Goal: Find specific page/section: Find specific page/section

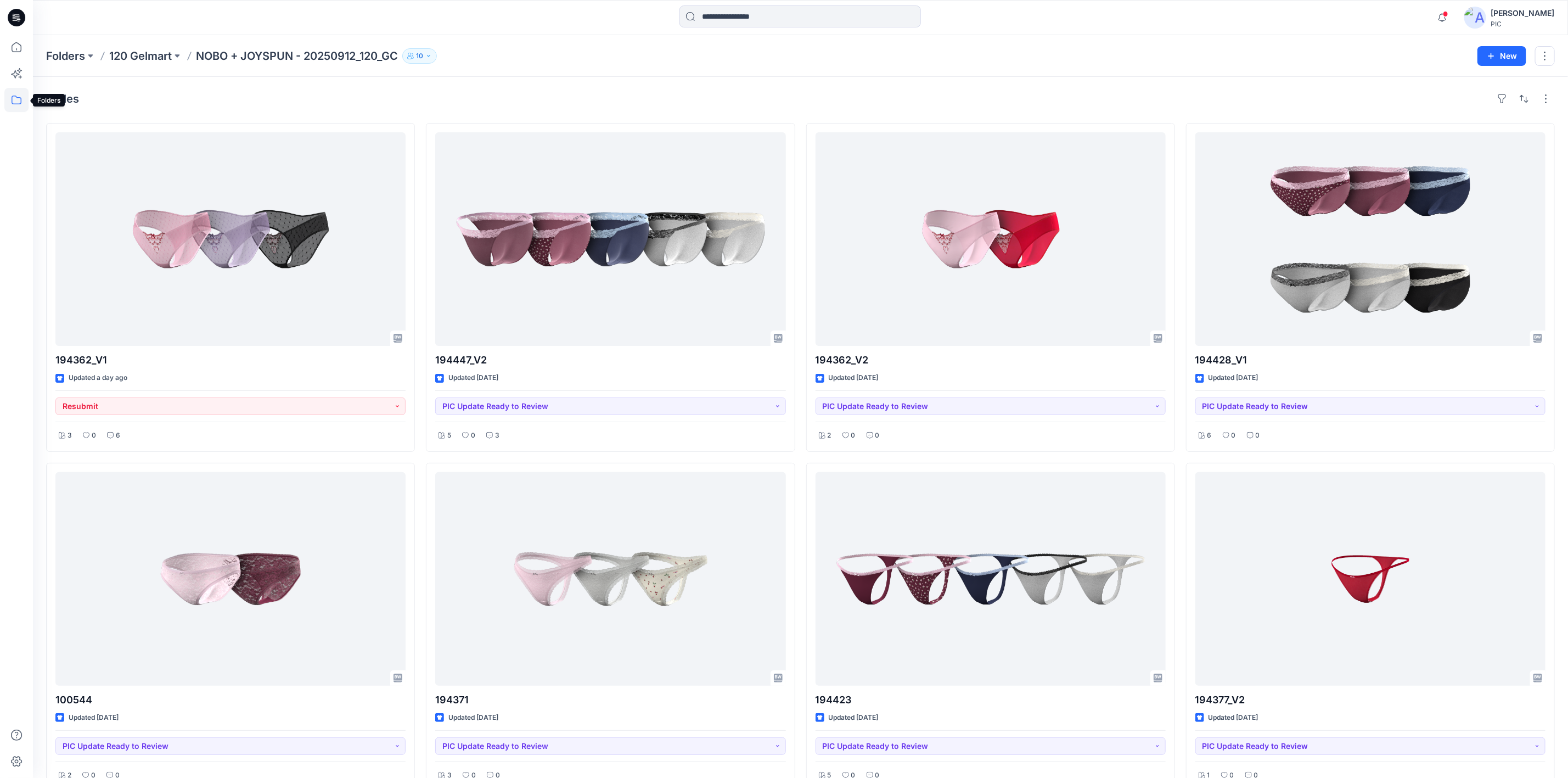
click at [15, 97] on icon at bounding box center [16, 100] width 24 height 24
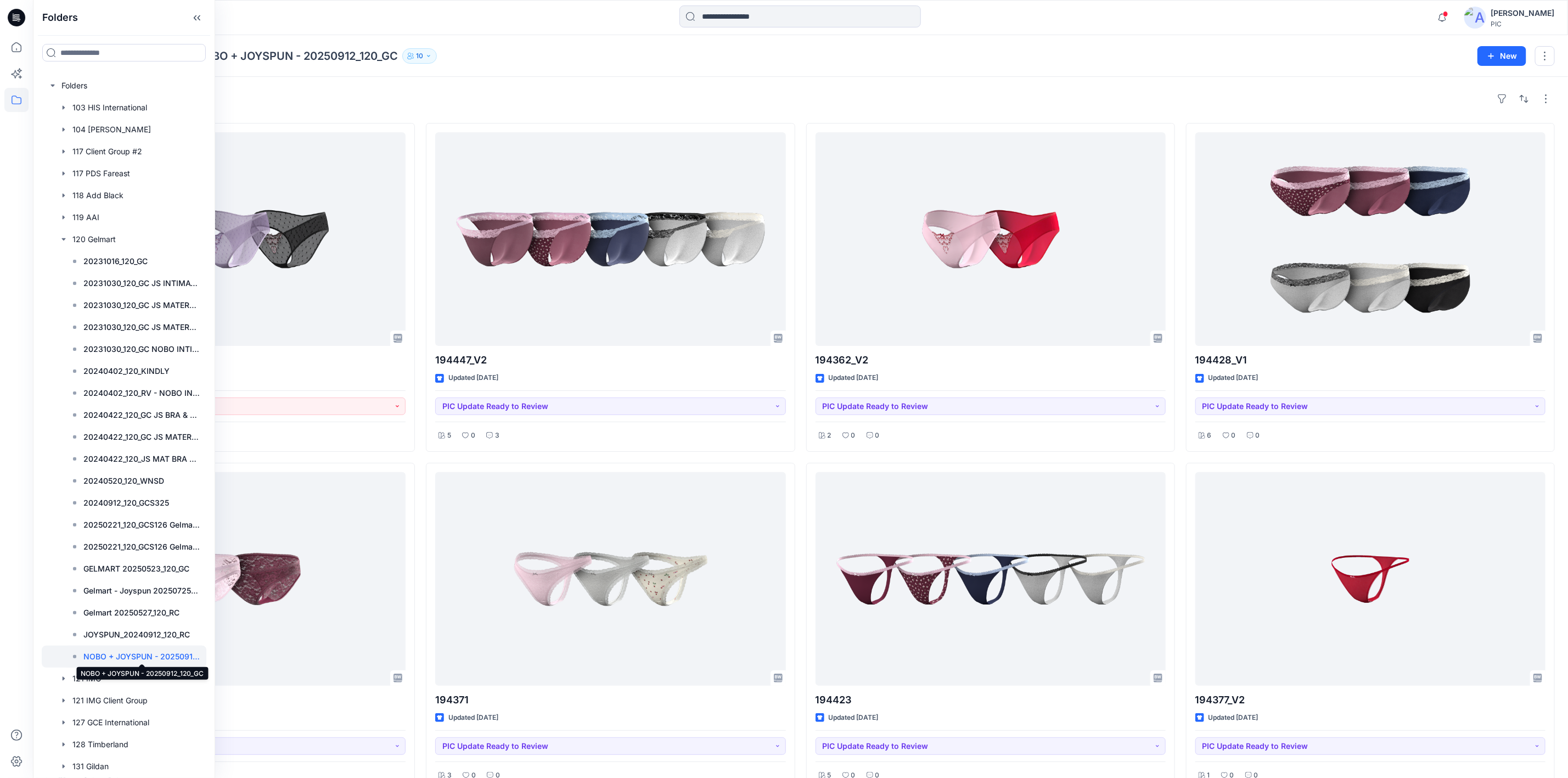
click at [163, 656] on p "NOBO + JOYSPUN - 20250912_120_GC" at bounding box center [141, 657] width 116 height 13
click at [561, 58] on div "Folders 120 Gelmart NOBO + JOYSPUN - 20250912_120_GC 10" at bounding box center [758, 55] width 1423 height 15
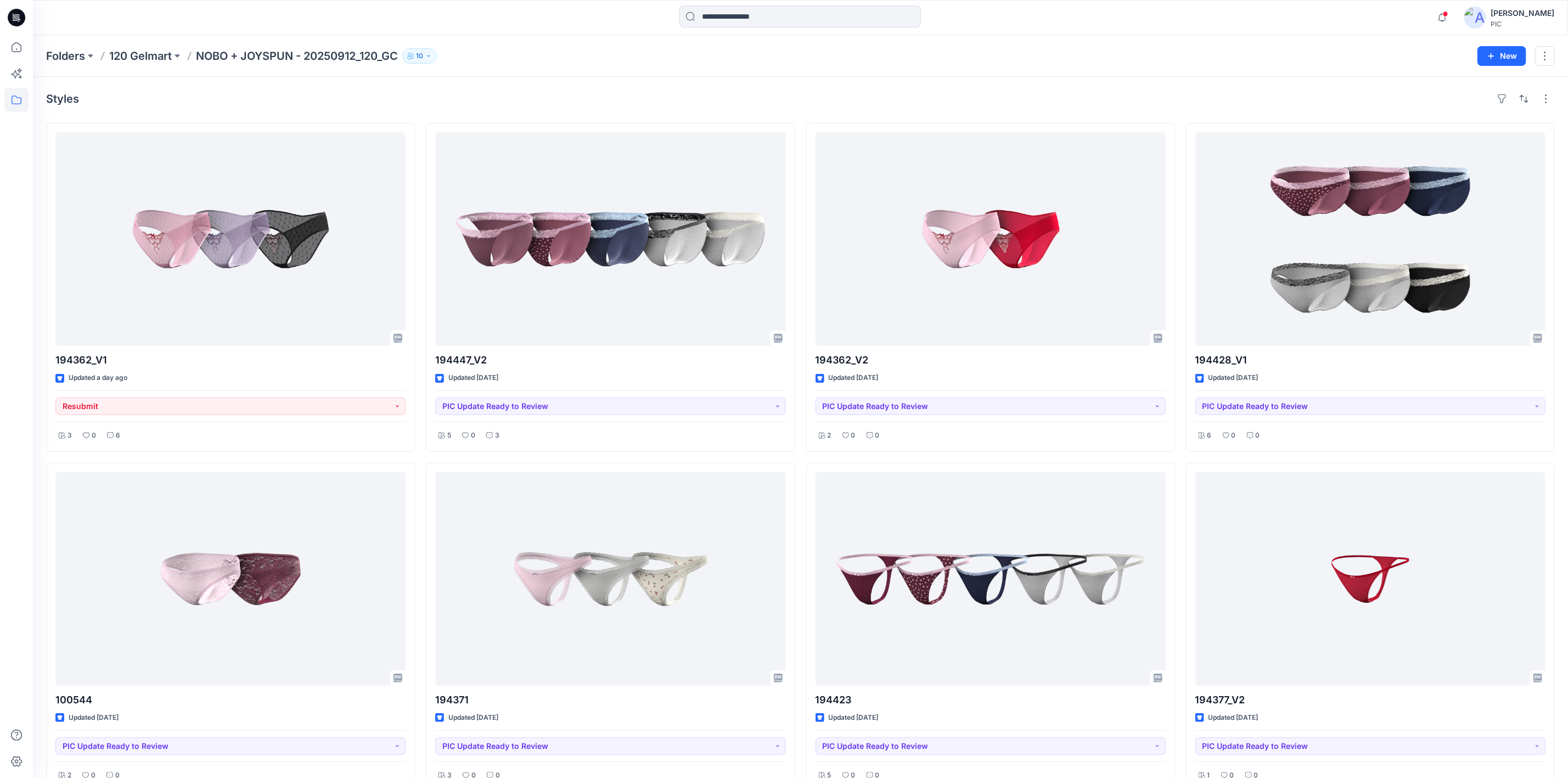
click at [17, 17] on icon at bounding box center [16, 17] width 18 height 18
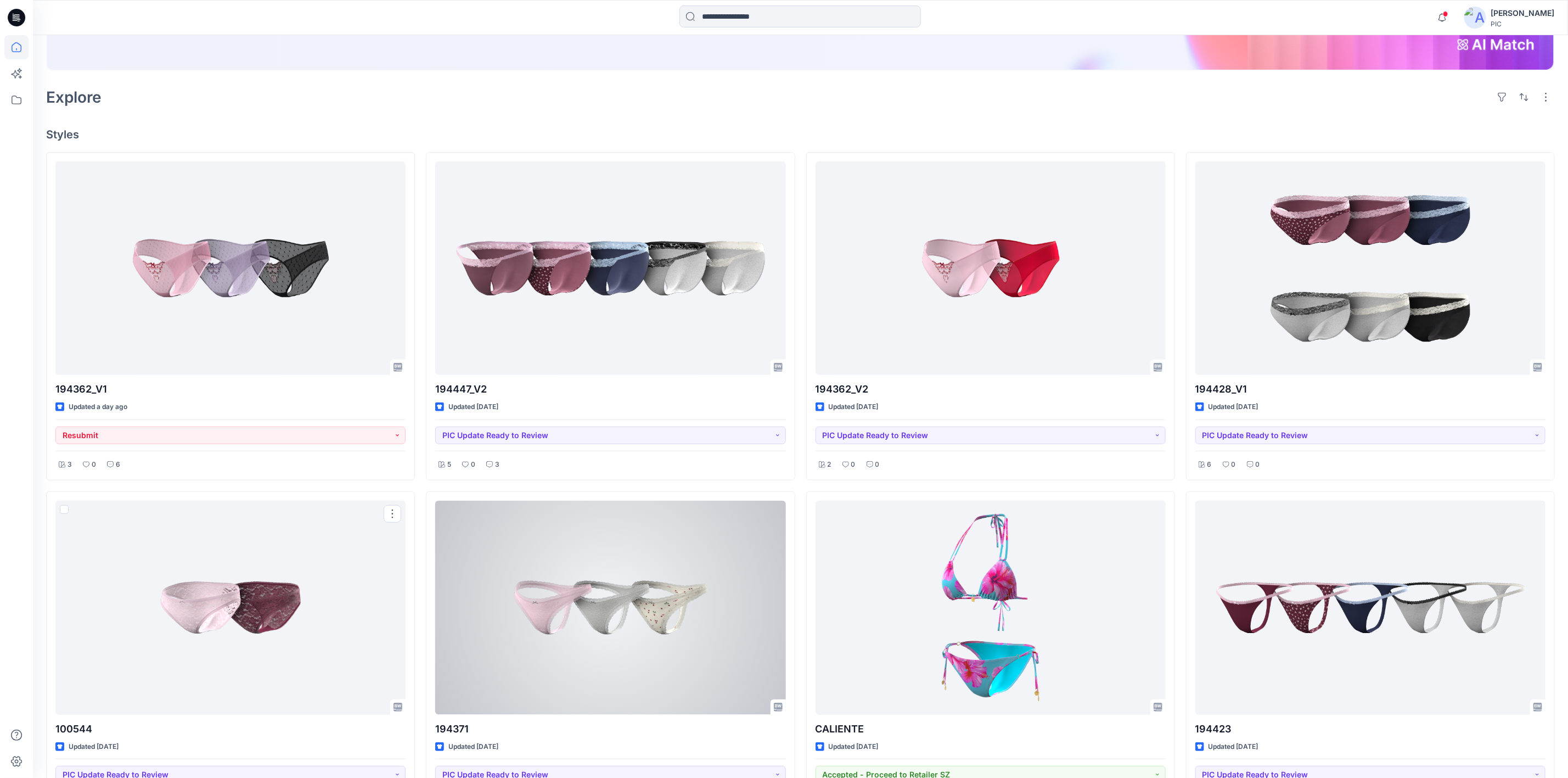
scroll to position [220, 0]
